Goal: Navigation & Orientation: Understand site structure

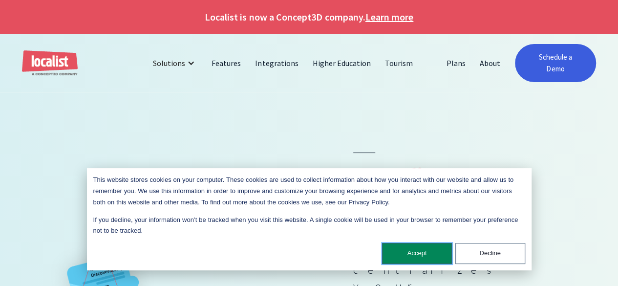
click at [418, 252] on button "Accept" at bounding box center [417, 253] width 70 height 21
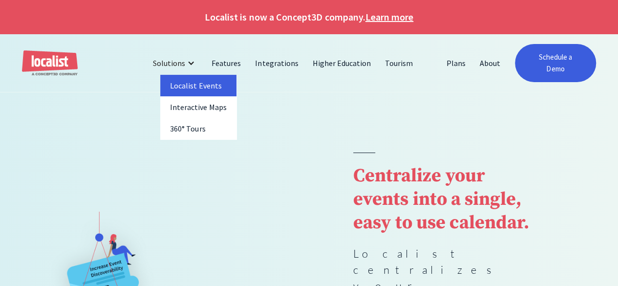
click at [202, 78] on link "Localist Events" at bounding box center [198, 85] width 76 height 21
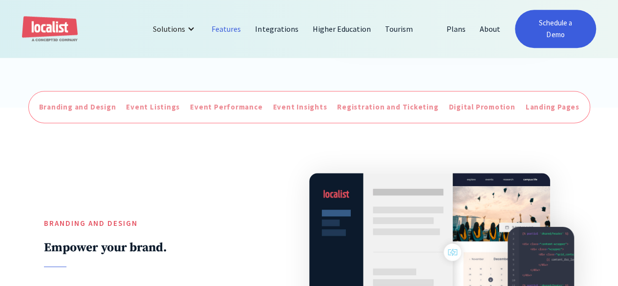
scroll to position [306, 0]
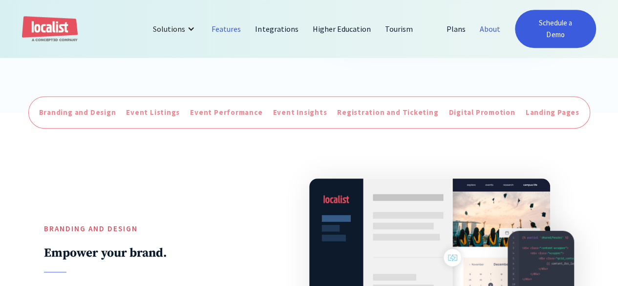
click at [482, 23] on link "About" at bounding box center [490, 28] width 35 height 23
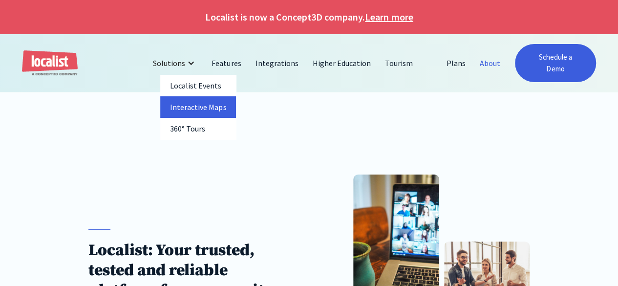
click at [193, 104] on link "Interactive Maps" at bounding box center [198, 106] width 76 height 21
